Goal: Information Seeking & Learning: Learn about a topic

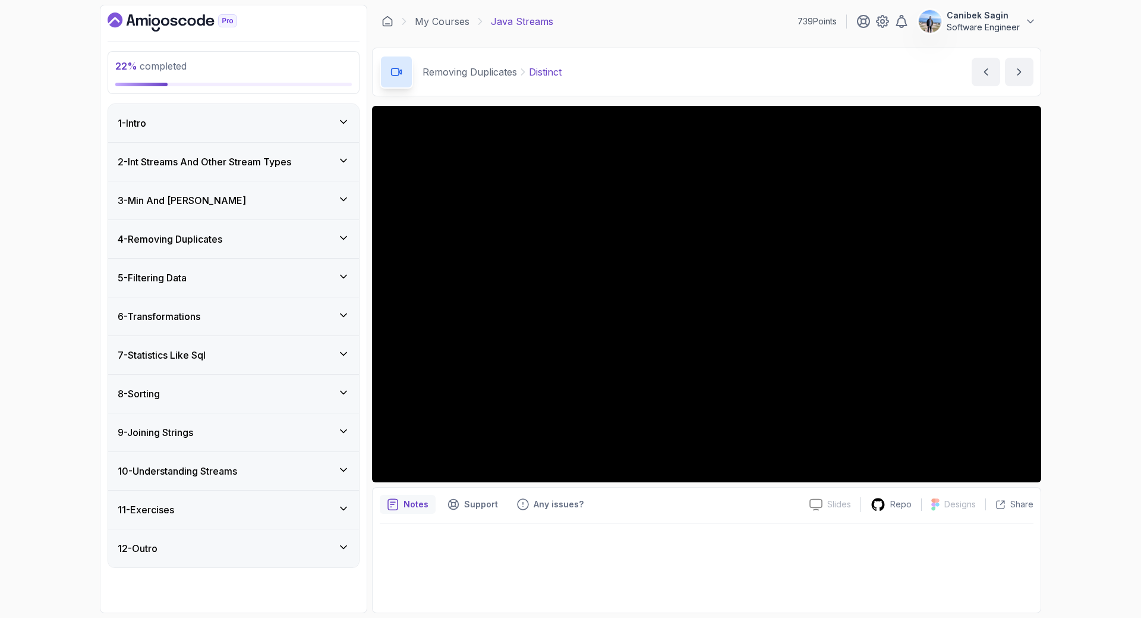
click at [211, 264] on div "5 - Filtering Data" at bounding box center [233, 278] width 251 height 38
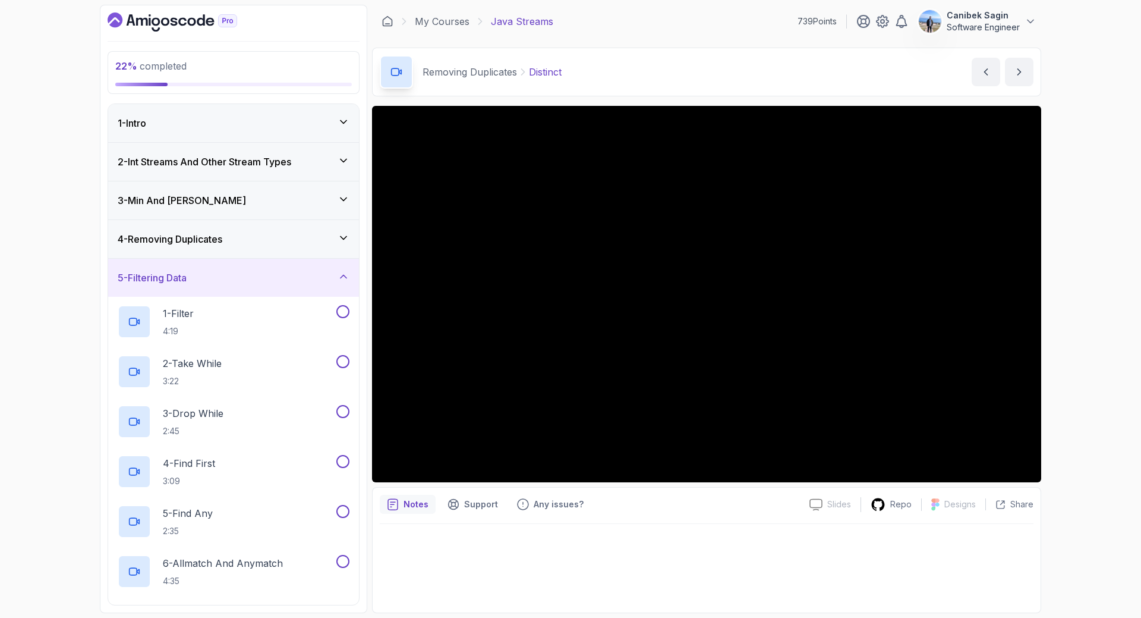
click at [210, 244] on h3 "4 - Removing Duplicates" at bounding box center [170, 239] width 105 height 14
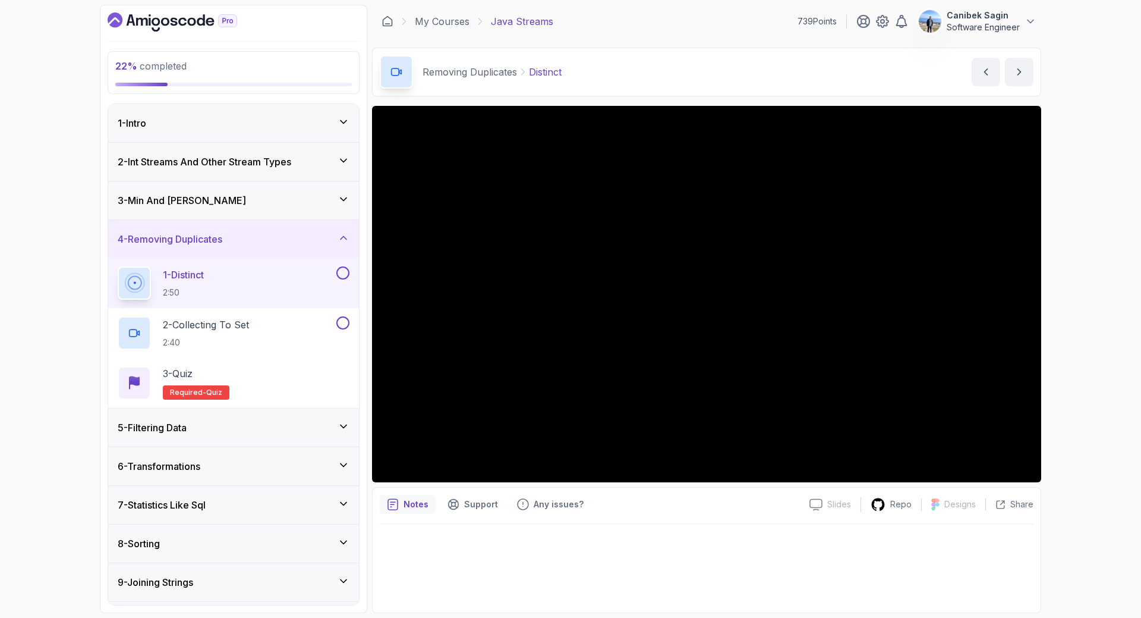
click at [209, 199] on div "3 - Min And [PERSON_NAME]" at bounding box center [234, 200] width 232 height 14
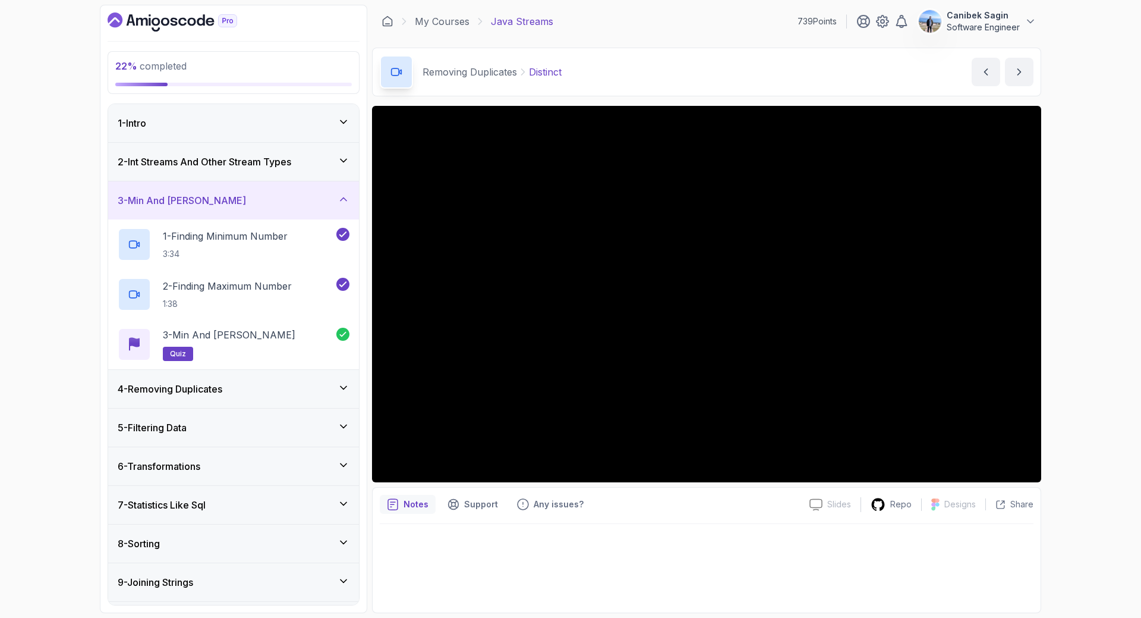
click at [230, 380] on div "4 - Removing Duplicates" at bounding box center [233, 389] width 251 height 38
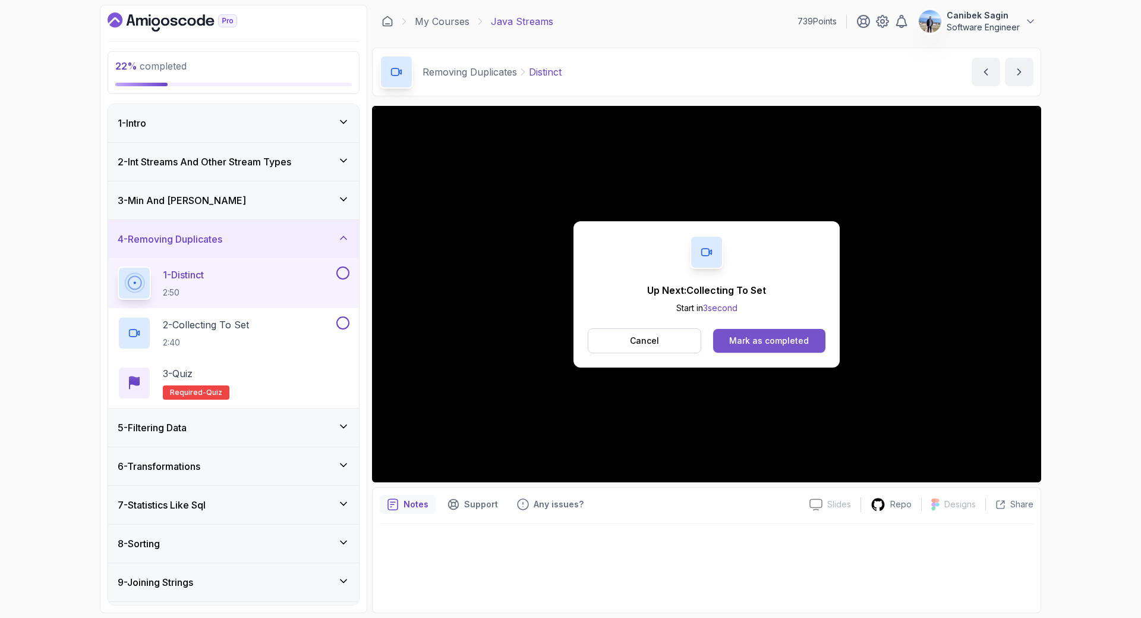
click at [811, 342] on button "Mark as completed" at bounding box center [769, 341] width 112 height 24
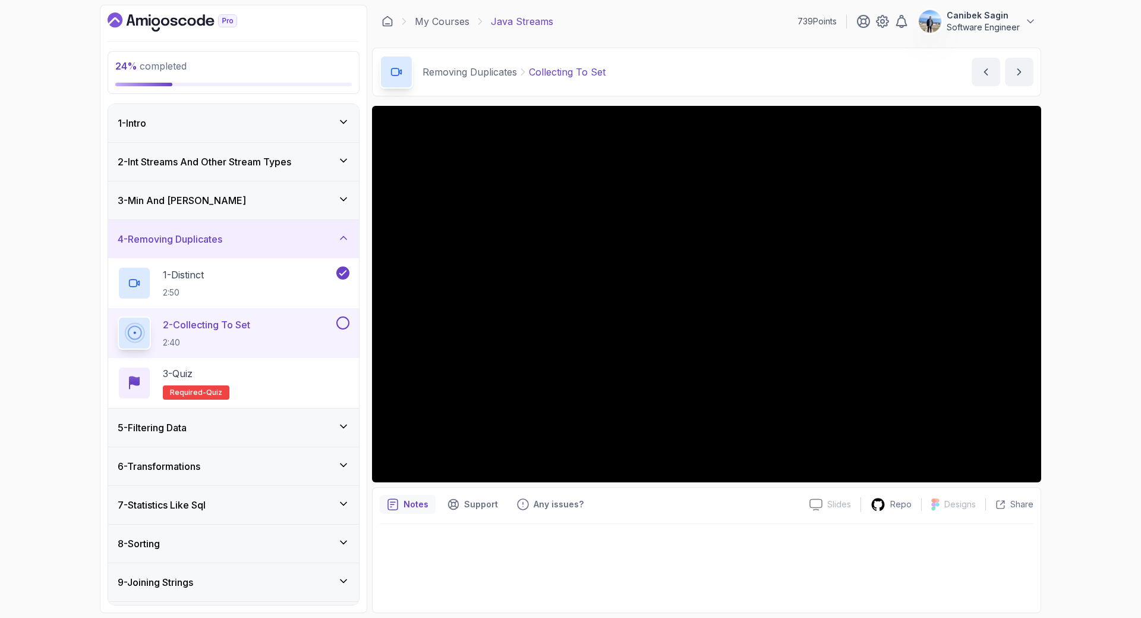
click at [342, 326] on button at bounding box center [342, 322] width 13 height 13
click at [303, 382] on div "3 - Quiz Required- quiz" at bounding box center [234, 382] width 232 height 33
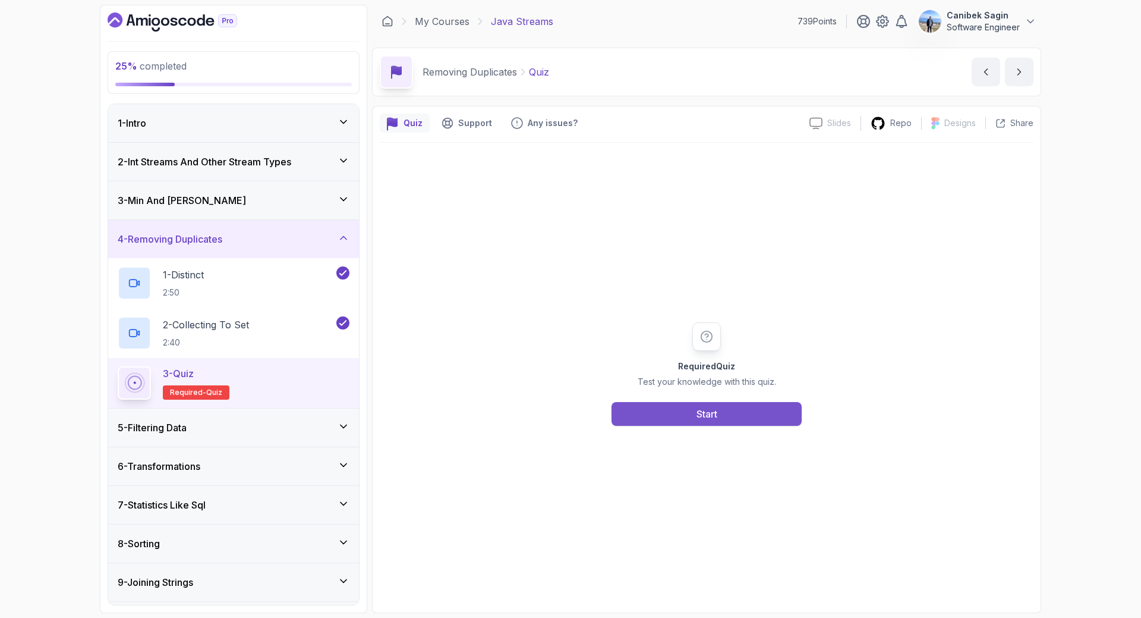
click at [677, 416] on button "Start" at bounding box center [707, 414] width 190 height 24
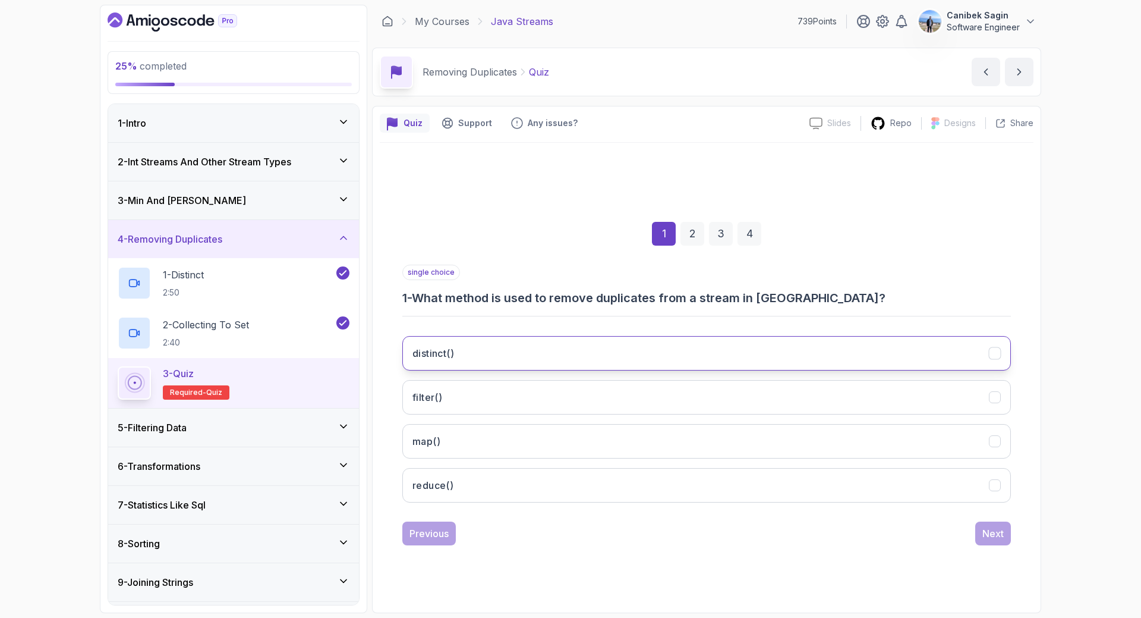
click at [661, 349] on button "distinct()" at bounding box center [706, 353] width 609 height 34
click at [991, 533] on div "Next" at bounding box center [992, 533] width 21 height 14
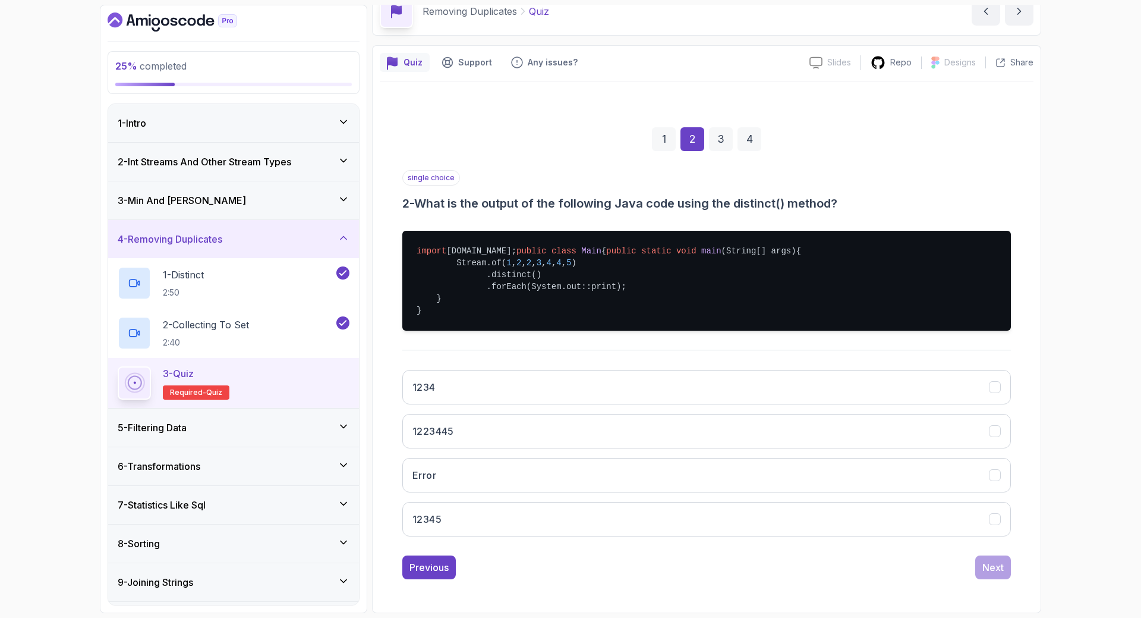
scroll to position [96, 0]
click at [500, 524] on button "12345" at bounding box center [706, 519] width 609 height 34
click at [988, 570] on div "Next" at bounding box center [992, 567] width 21 height 14
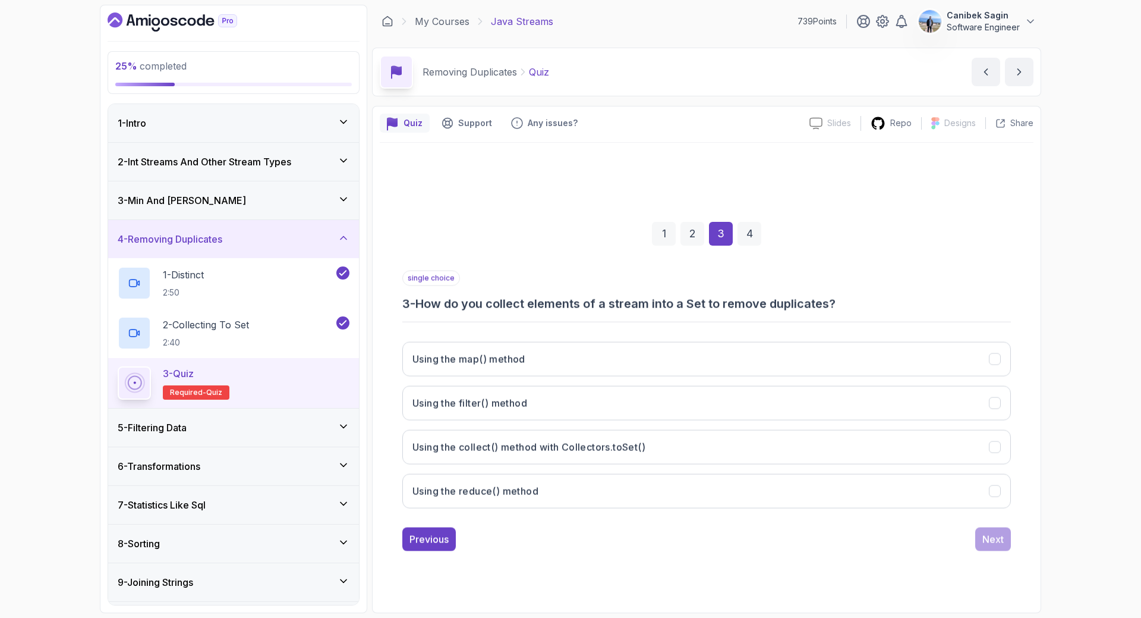
scroll to position [0, 0]
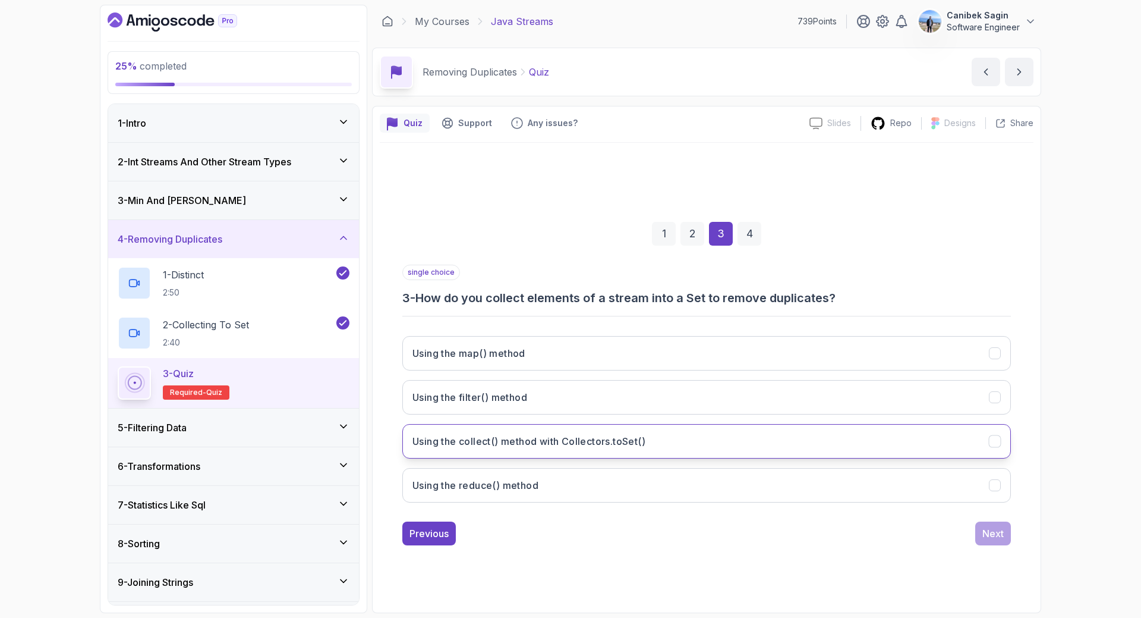
click at [606, 442] on h3 "Using the collect() method with Collectors.toSet()" at bounding box center [528, 441] width 233 height 14
click at [994, 536] on div "Next" at bounding box center [992, 533] width 21 height 14
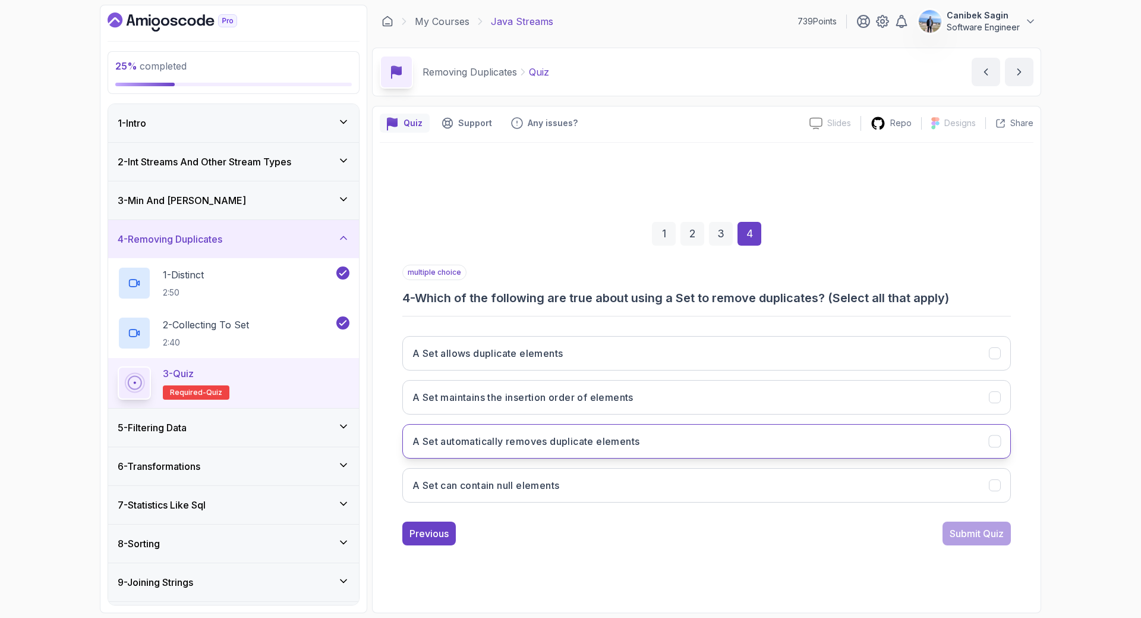
click at [538, 451] on button "A Set automatically removes duplicate elements" at bounding box center [706, 441] width 609 height 34
click at [961, 533] on div "Submit Quiz" at bounding box center [977, 533] width 54 height 14
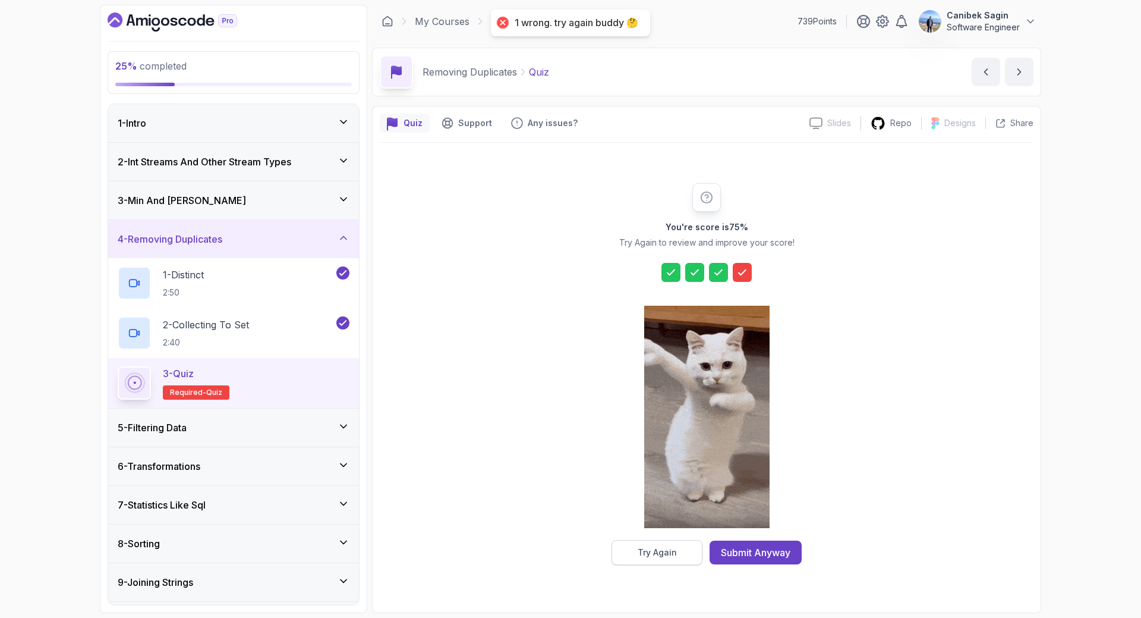
click at [650, 544] on button "Try Again" at bounding box center [657, 552] width 91 height 25
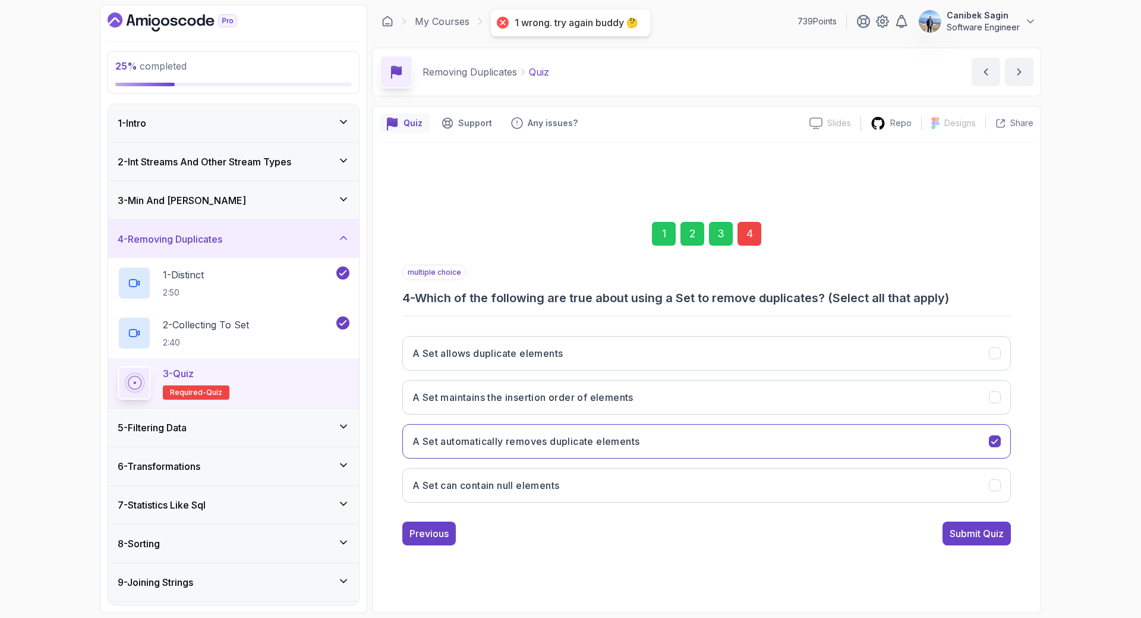
click at [556, 465] on div "A Set allows duplicate elements A Set maintains the insertion order of elements…" at bounding box center [706, 418] width 609 height 185
click at [555, 475] on button "A Set can contain null elements" at bounding box center [706, 485] width 609 height 34
click at [994, 530] on div "Submit Quiz" at bounding box center [977, 533] width 54 height 14
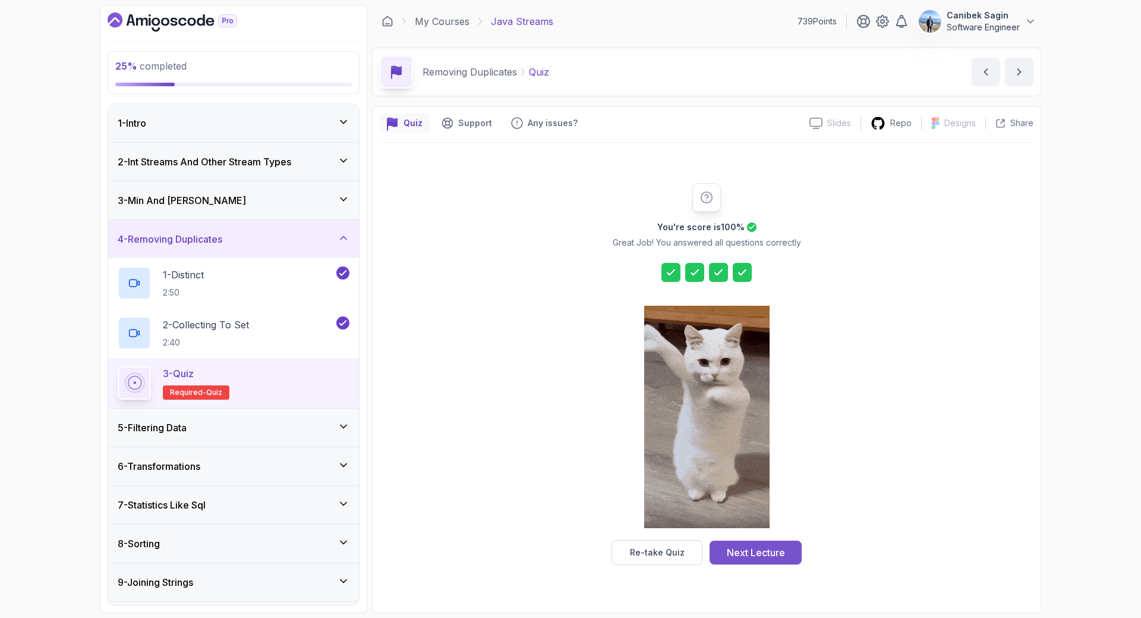
click at [776, 557] on div "Next Lecture" at bounding box center [756, 552] width 58 height 14
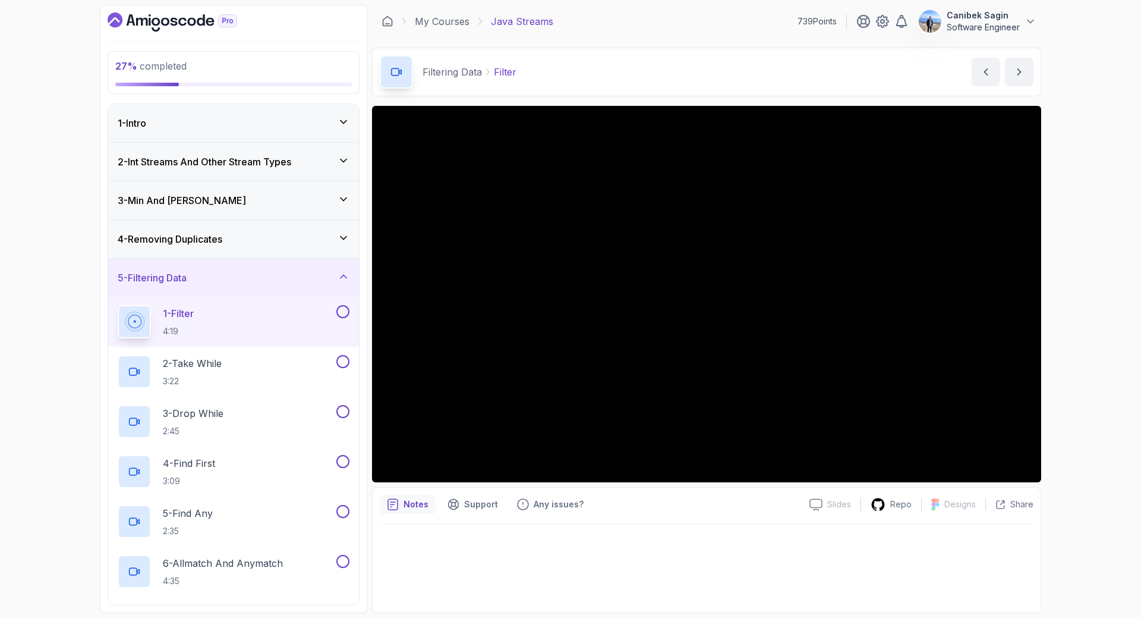
click at [238, 267] on div "5 - Filtering Data" at bounding box center [233, 278] width 251 height 38
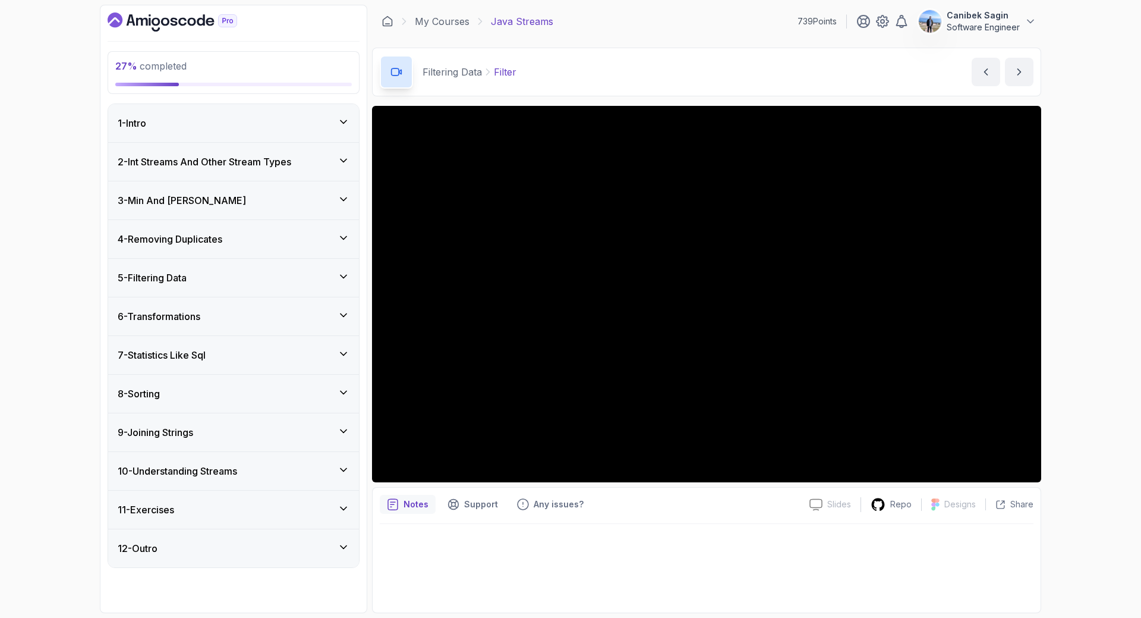
click at [232, 279] on div "5 - Filtering Data" at bounding box center [234, 277] width 232 height 14
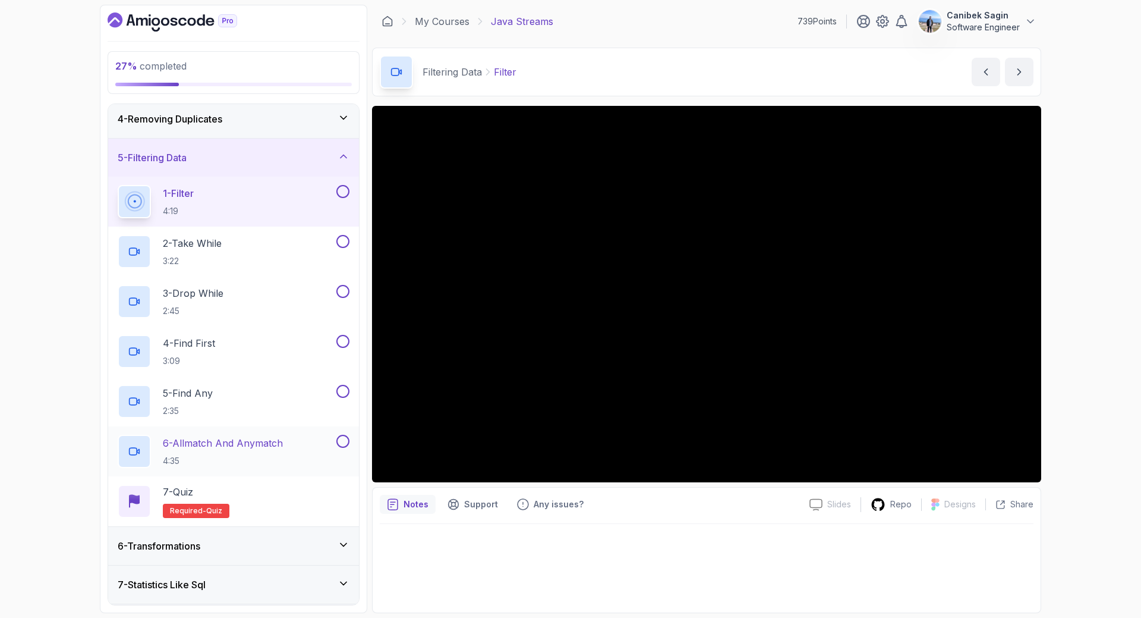
scroll to position [119, 0]
click at [200, 548] on h3 "6 - Transformations" at bounding box center [159, 546] width 83 height 14
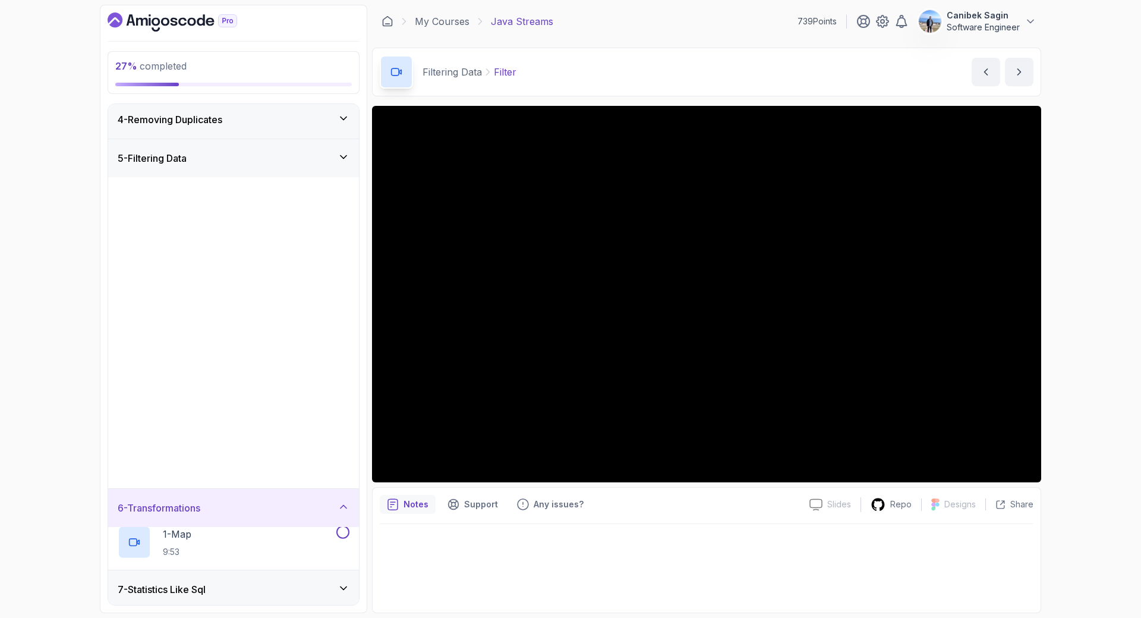
scroll to position [0, 0]
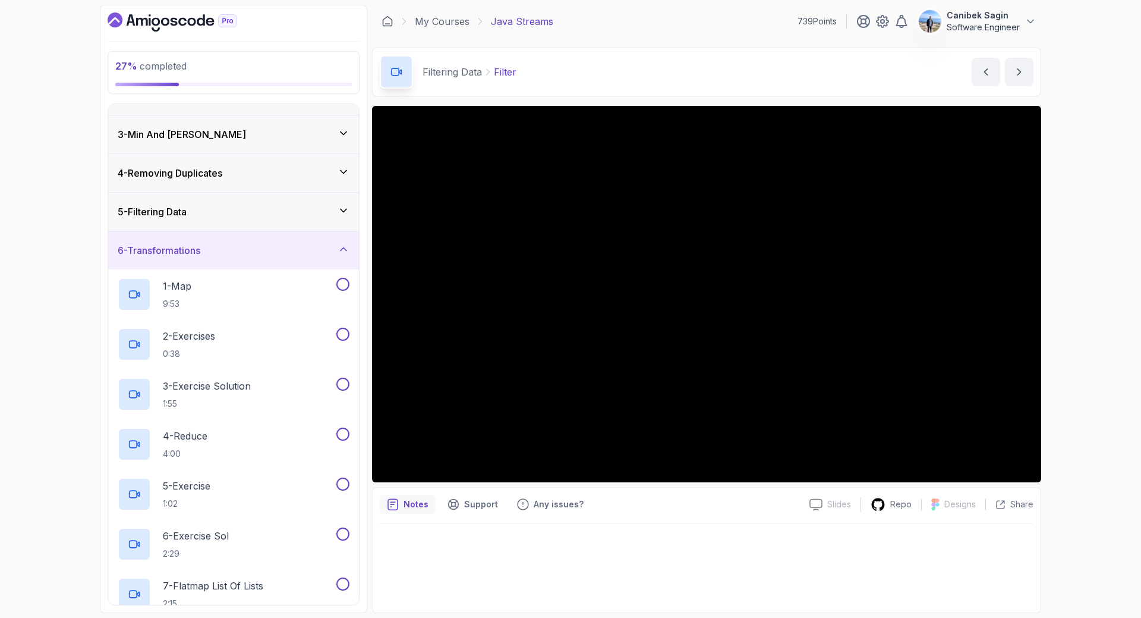
click at [257, 193] on div "1 - Intro 2 - Int Streams And Other Stream Types 3 - Min And Max 4 - Removing D…" at bounding box center [233, 354] width 251 height 500
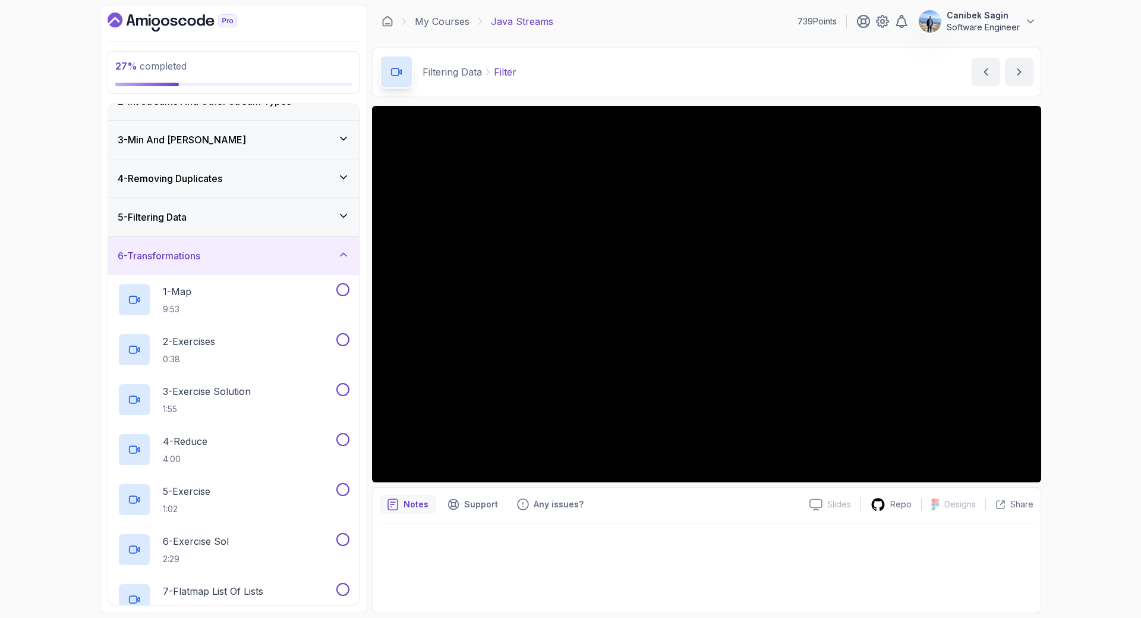
scroll to position [60, 0]
click at [252, 209] on div "5 - Filtering Data" at bounding box center [233, 218] width 251 height 38
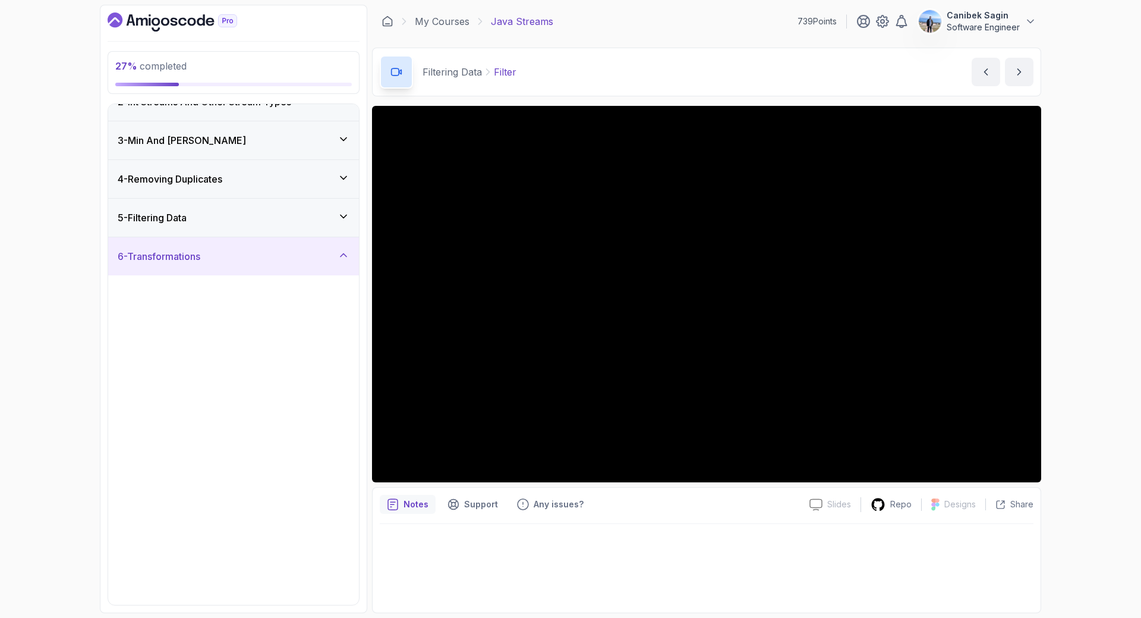
scroll to position [0, 0]
